Goal: Task Accomplishment & Management: Complete application form

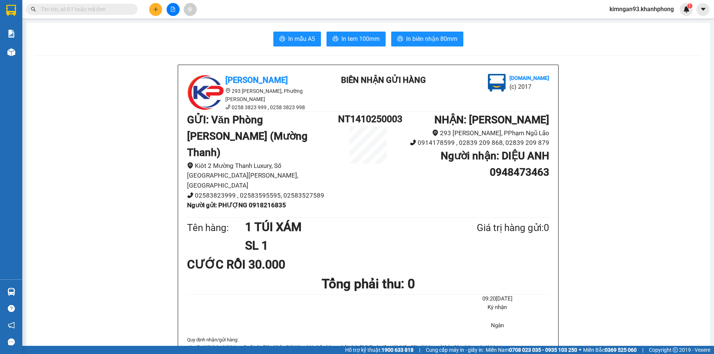
click at [157, 8] on icon "plus" at bounding box center [155, 9] width 5 height 5
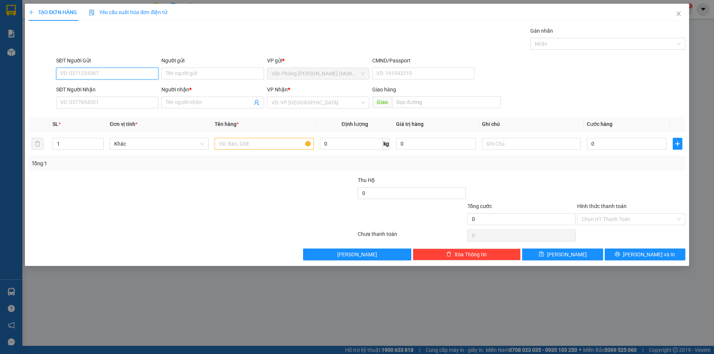
click at [77, 72] on input "SĐT Người Gửi" at bounding box center [107, 74] width 102 height 12
type input "0906507917"
click at [84, 84] on div "0906507917 - [GEOGRAPHIC_DATA]" at bounding box center [107, 89] width 102 height 12
type input "HÀ"
type input "0906507917"
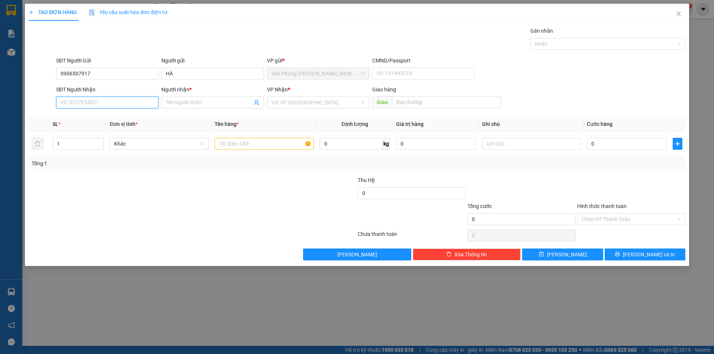
click at [83, 104] on input "SĐT Người Nhận" at bounding box center [107, 103] width 102 height 12
click at [92, 127] on div "0962980248 - NGỌC" at bounding box center [107, 129] width 93 height 8
type input "0962980248"
type input "NGỌC"
click at [258, 142] on input "text" at bounding box center [263, 144] width 99 height 12
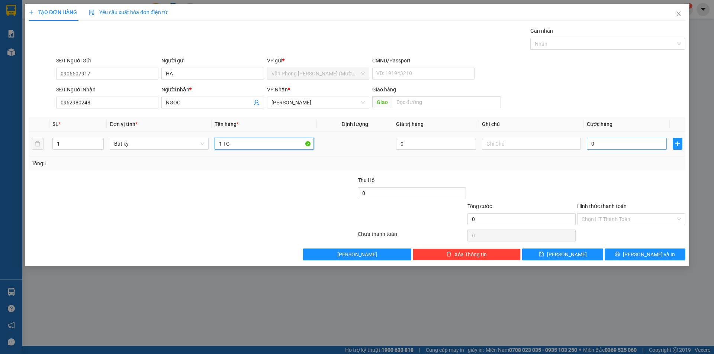
type input "1 TG"
click at [605, 145] on input "0" at bounding box center [627, 144] width 80 height 12
type input "4"
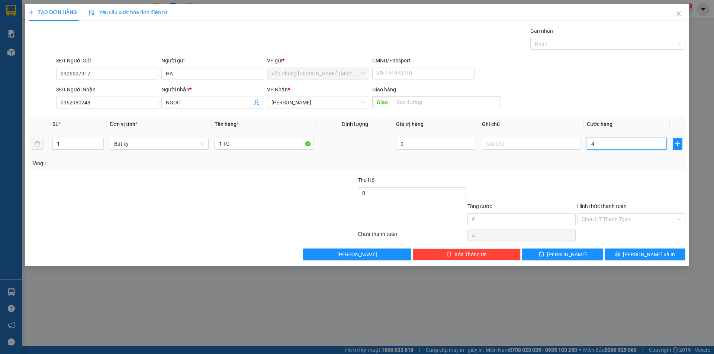
type input "40"
type input "40.000"
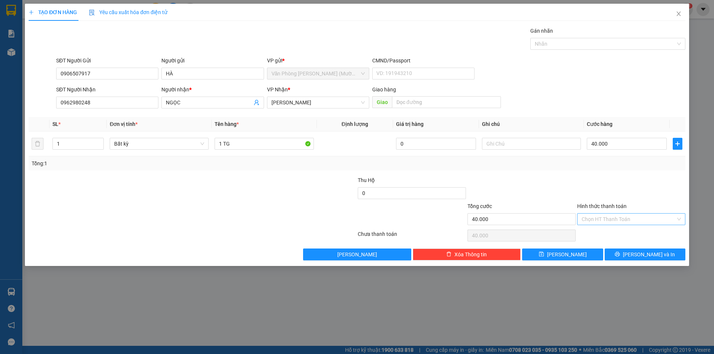
drag, startPoint x: 609, startPoint y: 217, endPoint x: 615, endPoint y: 225, distance: 9.5
click at [609, 218] on input "Hình thức thanh toán" at bounding box center [628, 219] width 94 height 11
click at [611, 232] on div "Tại văn phòng" at bounding box center [630, 234] width 99 height 8
type input "0"
click at [629, 251] on button "[PERSON_NAME] và In" at bounding box center [644, 255] width 81 height 12
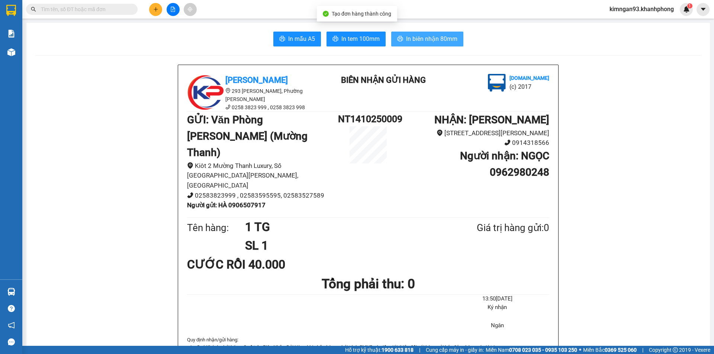
click at [399, 42] on icon "printer" at bounding box center [400, 39] width 6 height 6
click at [290, 44] on button "In mẫu A5" at bounding box center [297, 39] width 48 height 15
click at [303, 43] on span "In mẫu A5" at bounding box center [301, 38] width 27 height 9
